Goal: Transaction & Acquisition: Register for event/course

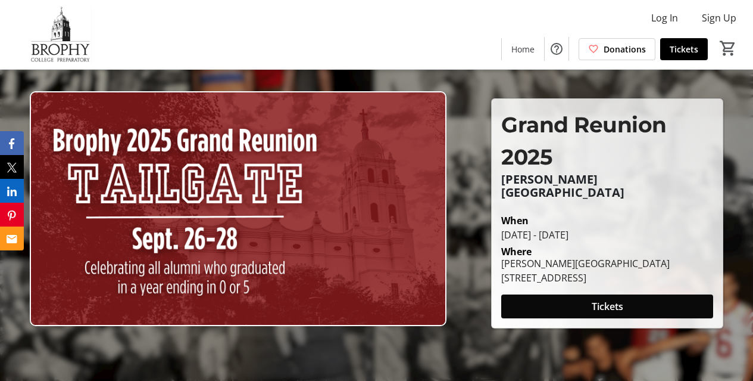
click at [560, 302] on span at bounding box center [607, 306] width 212 height 29
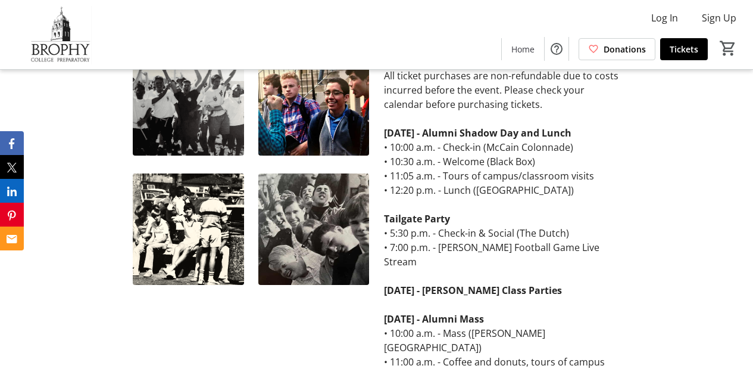
scroll to position [364, 0]
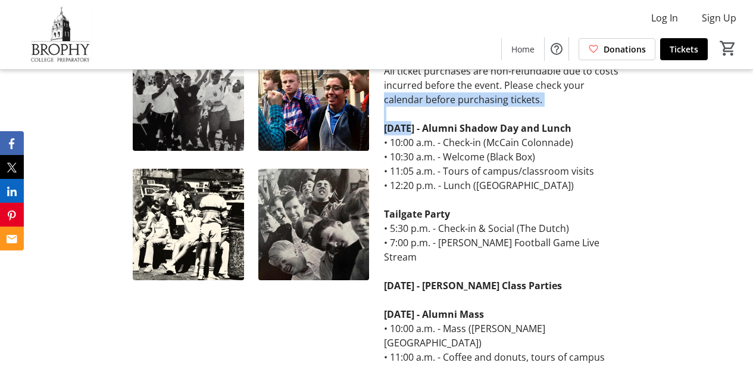
drag, startPoint x: 377, startPoint y: 104, endPoint x: 412, endPoint y: 132, distance: 44.9
click at [412, 132] on div "All ticket purchases are non-refundable due to costs incurred before the event.…" at bounding box center [502, 242] width 251 height 357
click at [409, 130] on strong "[DATE] - Alumni Shadow Day and Lunch" at bounding box center [478, 127] width 188 height 13
click at [402, 130] on strong "[DATE] - Alumni Shadow Day and Lunch" at bounding box center [478, 127] width 188 height 13
